Goal: Use online tool/utility: Utilize a website feature to perform a specific function

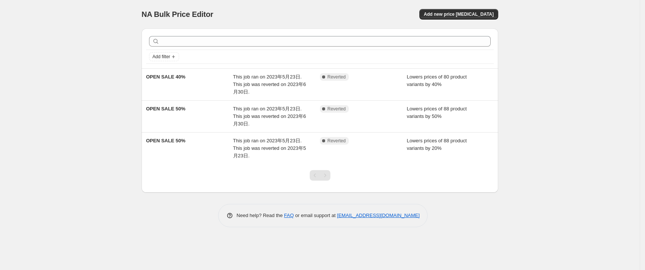
click at [97, 104] on div "NA Bulk Price Editor. This page is ready NA Bulk Price Editor Add new price [ME…" at bounding box center [320, 135] width 640 height 270
drag, startPoint x: 137, startPoint y: 106, endPoint x: 140, endPoint y: 109, distance: 4.5
click at [137, 106] on div "NA Bulk Price Editor. This page is ready NA Bulk Price Editor Add new price [ME…" at bounding box center [320, 135] width 640 height 270
